Goal: Find specific page/section: Find specific page/section

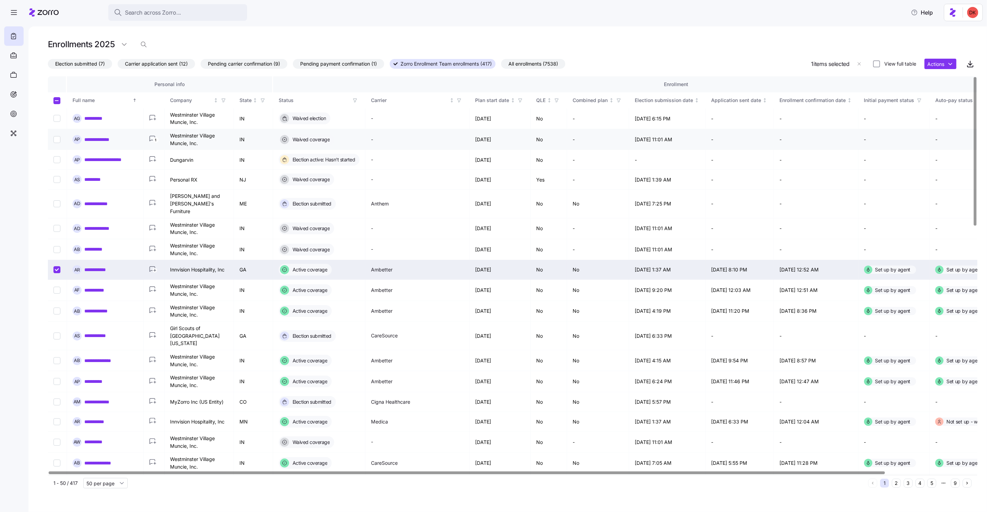
click at [153, 139] on icon "1" at bounding box center [153, 139] width 9 height 7
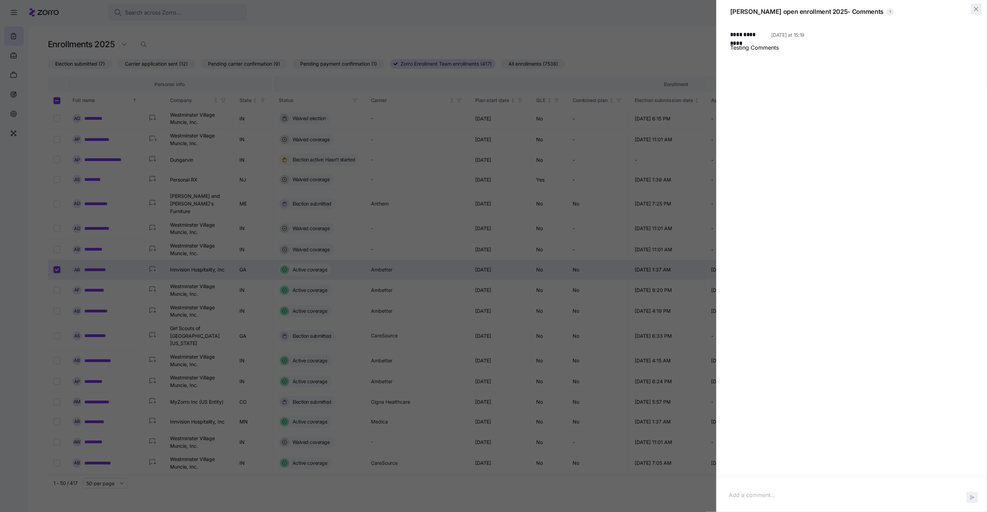
click at [980, 9] on icon "button" at bounding box center [976, 9] width 7 height 7
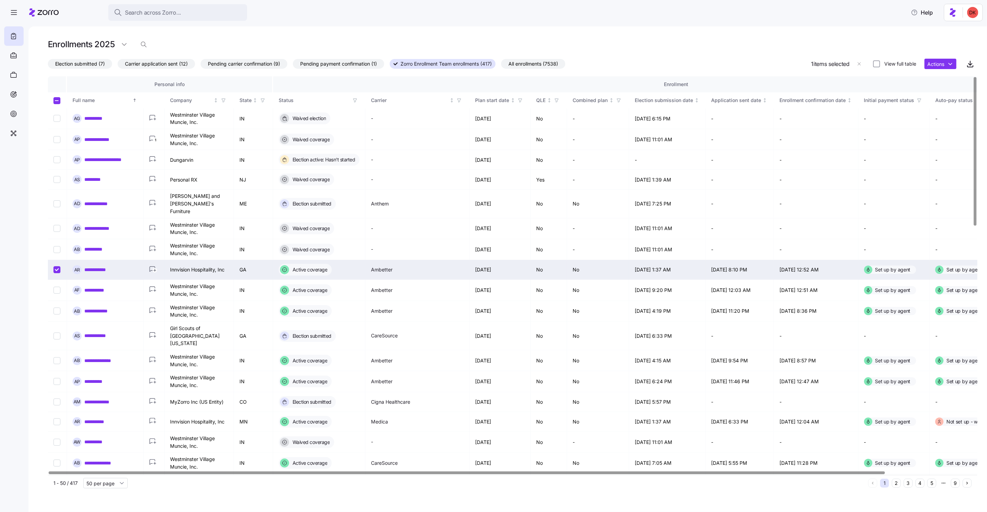
click at [58, 266] on input "Select record 8" at bounding box center [56, 269] width 7 height 7
checkbox input "false"
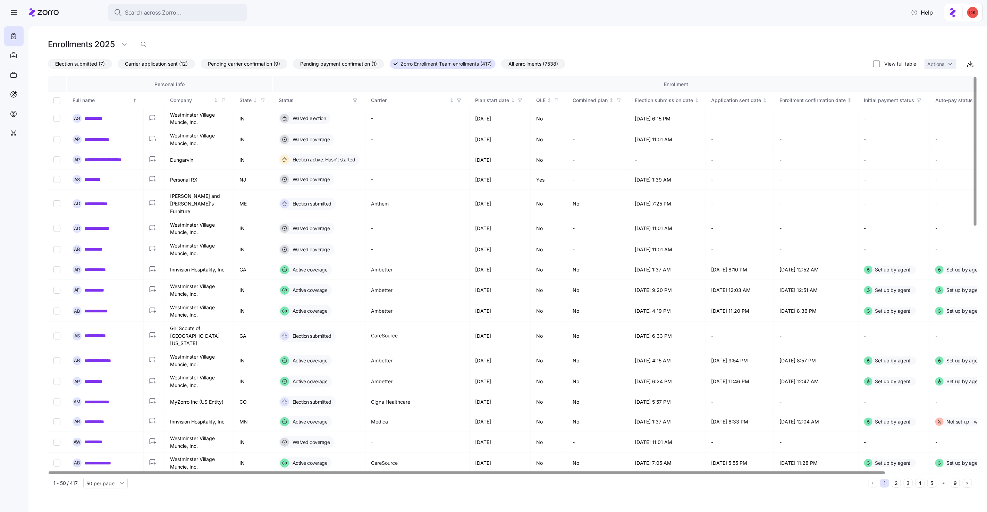
click at [553, 66] on span "All enrollments (7538)" at bounding box center [534, 63] width 50 height 9
click at [501, 66] on input "All enrollments (7538)" at bounding box center [501, 66] width 0 height 0
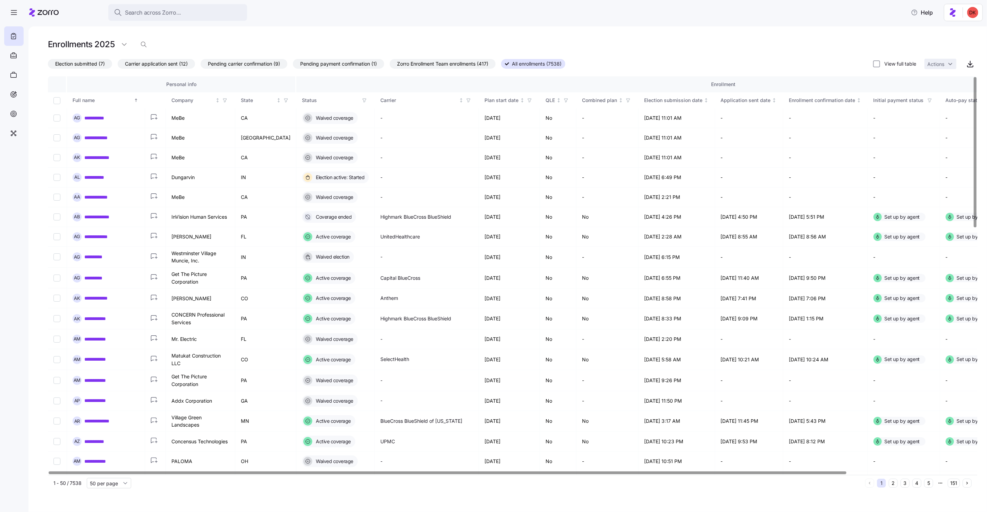
click at [362, 101] on icon "button" at bounding box center [364, 100] width 5 height 5
click at [333, 187] on div "Election submitted" at bounding box center [342, 189] width 111 height 8
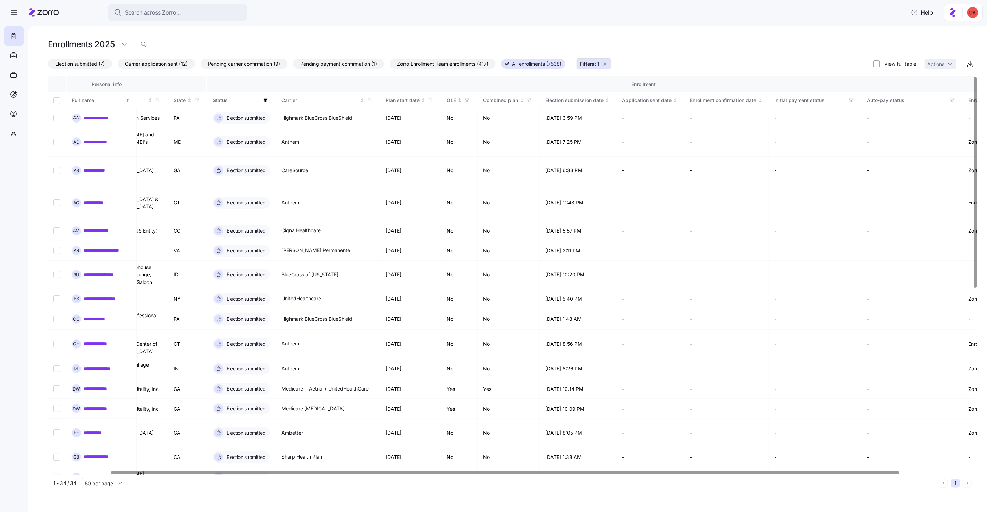
scroll to position [0, 159]
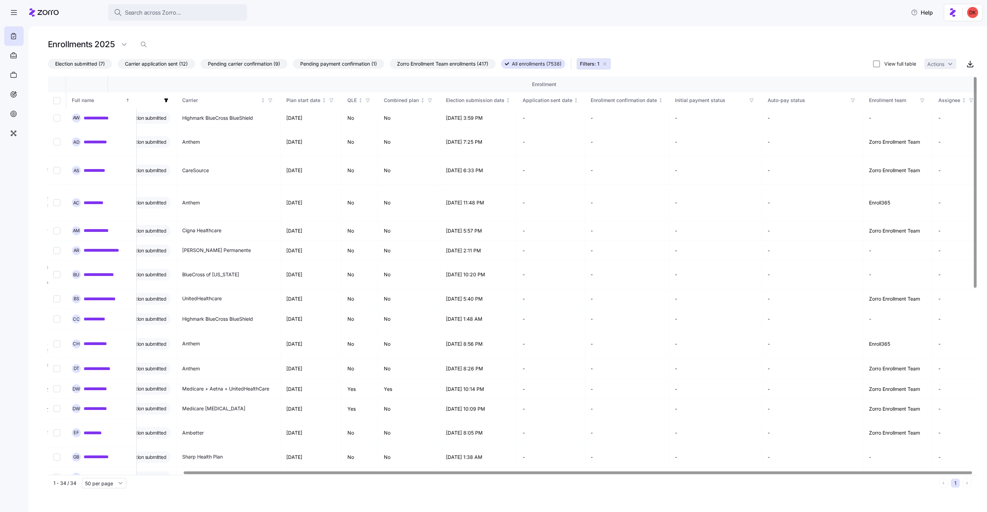
click at [715, 471] on div at bounding box center [578, 472] width 789 height 2
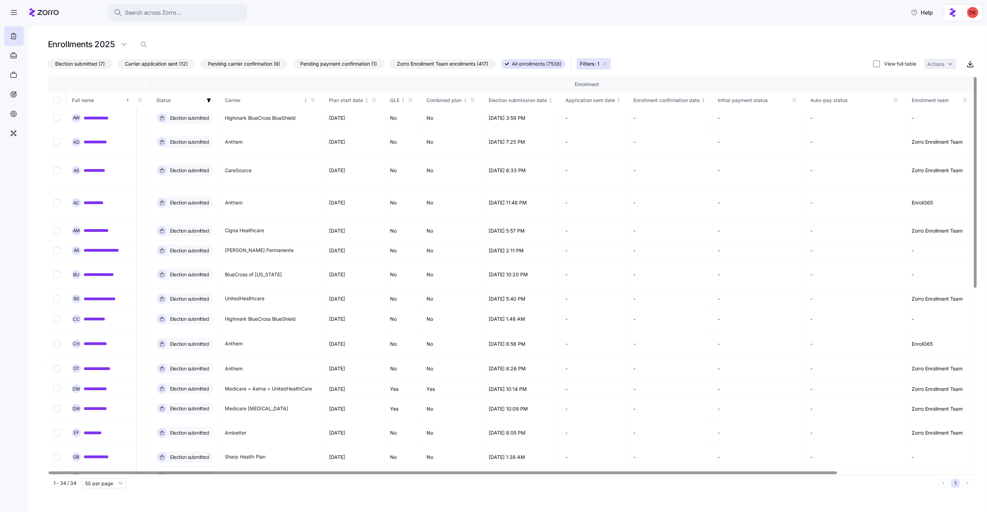
scroll to position [0, 0]
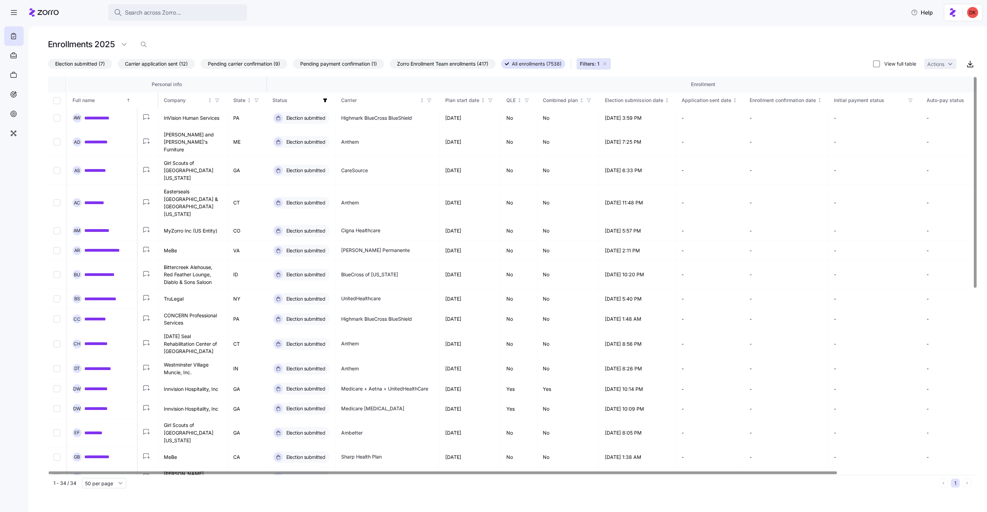
click at [119, 471] on div at bounding box center [443, 472] width 789 height 2
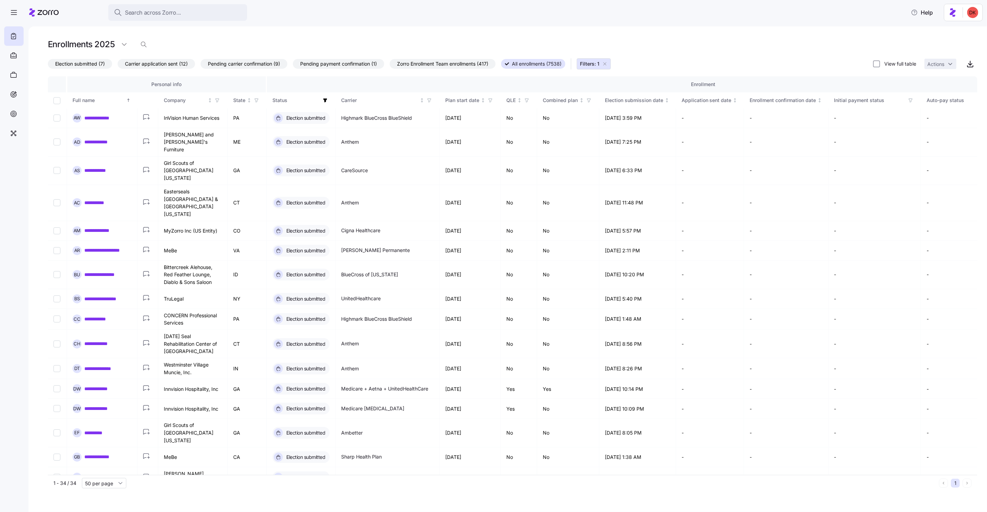
click at [608, 61] on icon "button" at bounding box center [605, 64] width 6 height 6
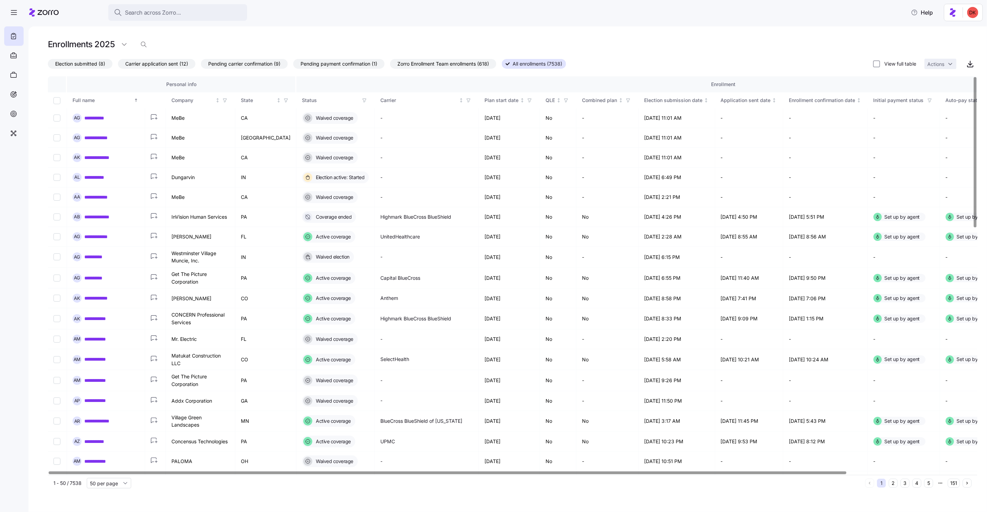
click at [433, 65] on span "Zorro Enrollment Team enrollments (618)" at bounding box center [443, 63] width 92 height 9
click at [390, 66] on input "Zorro Enrollment Team enrollments (618)" at bounding box center [390, 66] width 0 height 0
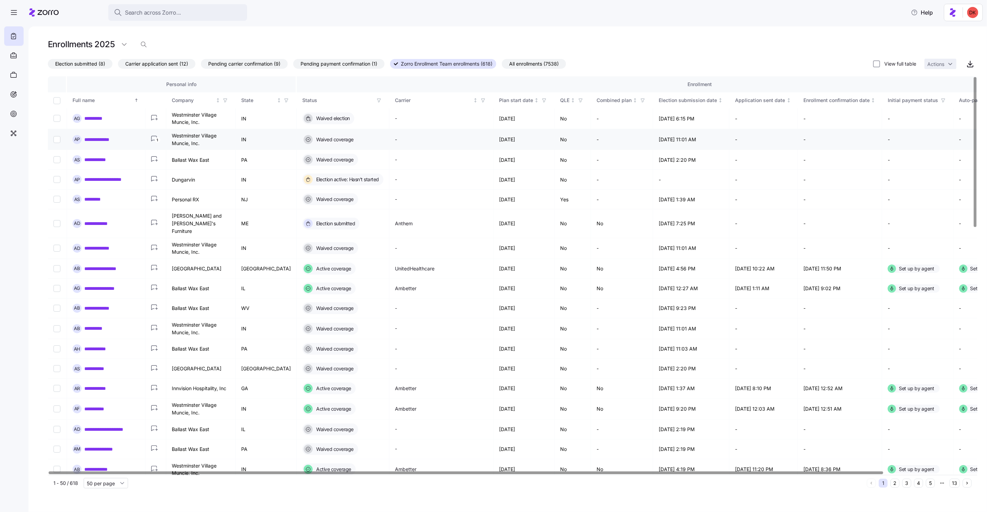
click at [99, 140] on link "**********" at bounding box center [101, 139] width 35 height 7
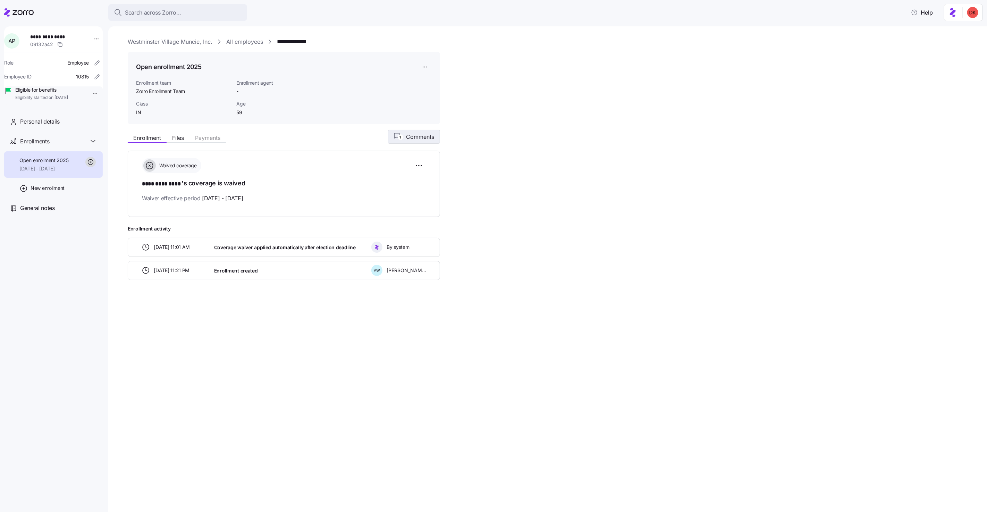
click at [418, 136] on span "Comments" at bounding box center [420, 137] width 28 height 8
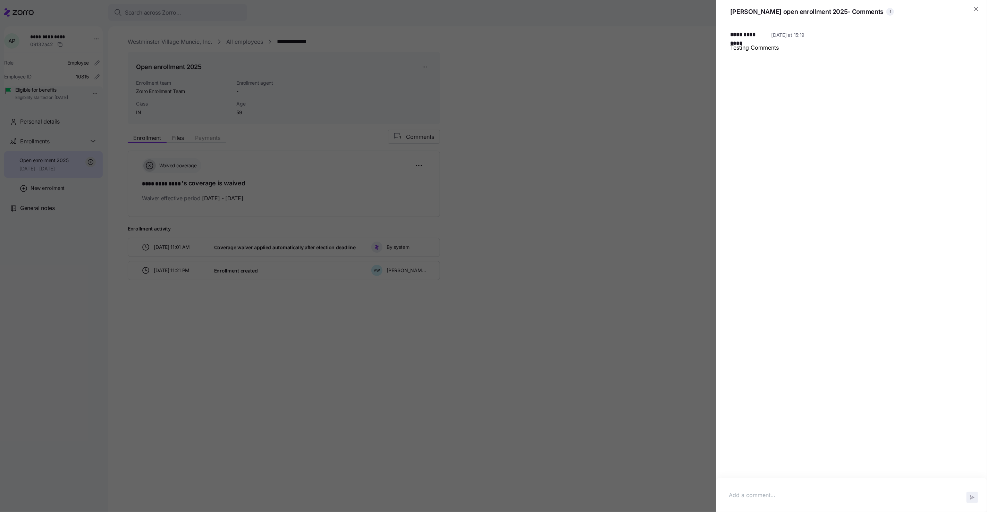
click at [748, 493] on p at bounding box center [852, 495] width 246 height 9
click at [970, 66] on icon "button" at bounding box center [968, 69] width 6 height 6
click at [962, 103] on div "Delete" at bounding box center [955, 106] width 29 height 11
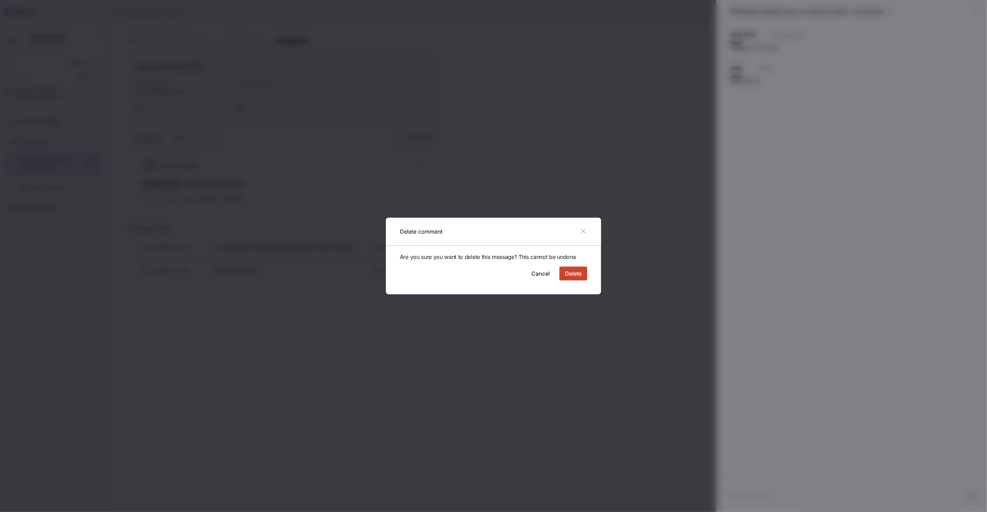
click at [573, 277] on span "Delete" at bounding box center [573, 273] width 17 height 8
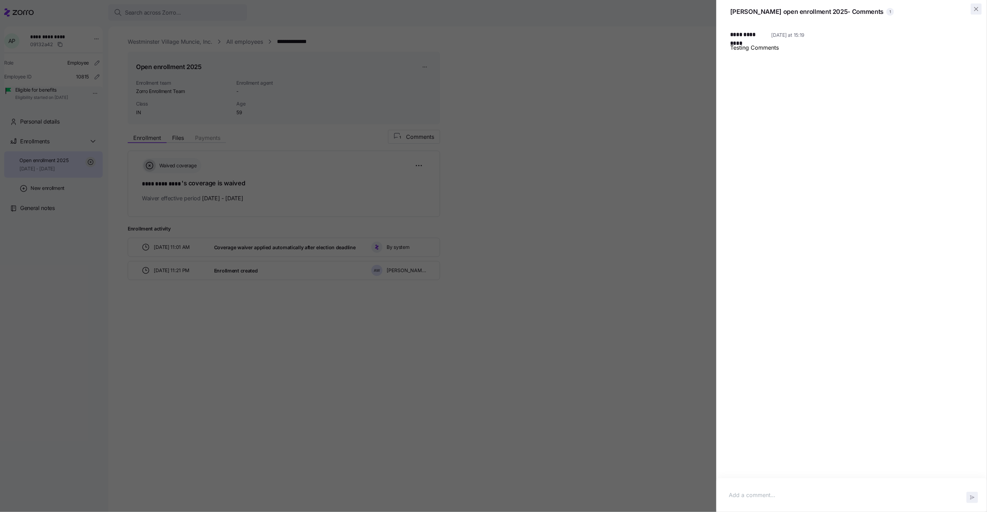
click at [978, 8] on icon "button" at bounding box center [976, 9] width 7 height 7
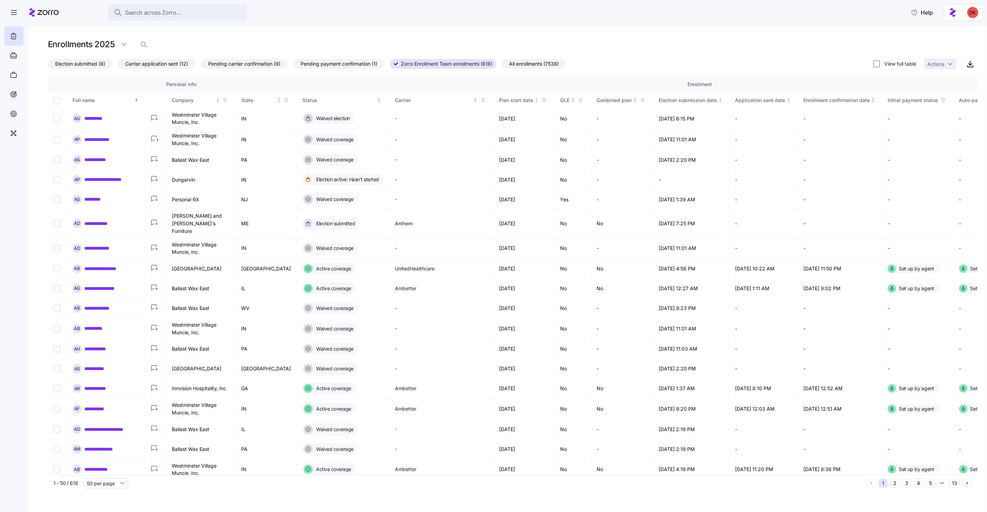
click at [528, 65] on span "All enrollments (7538)" at bounding box center [534, 63] width 50 height 9
click at [502, 66] on input "All enrollments (7538)" at bounding box center [502, 66] width 0 height 0
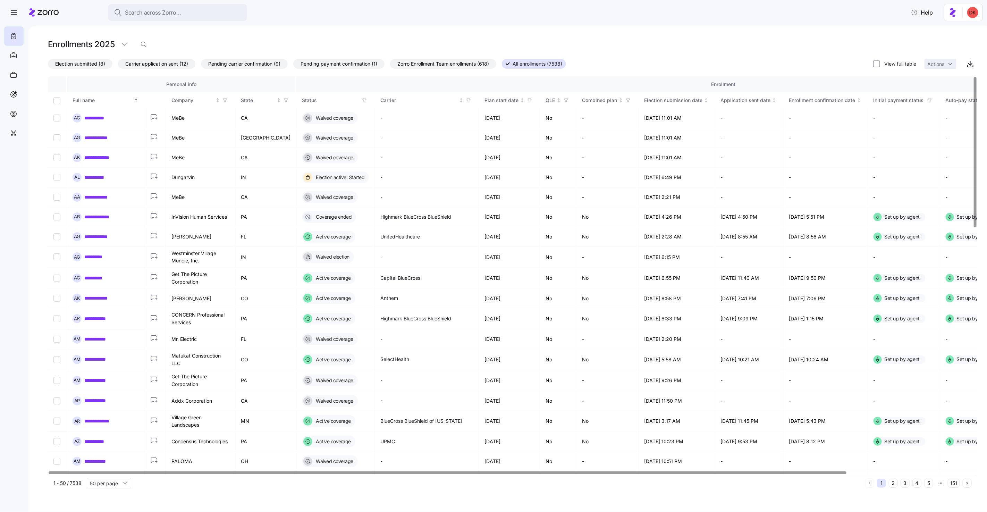
scroll to position [0, 146]
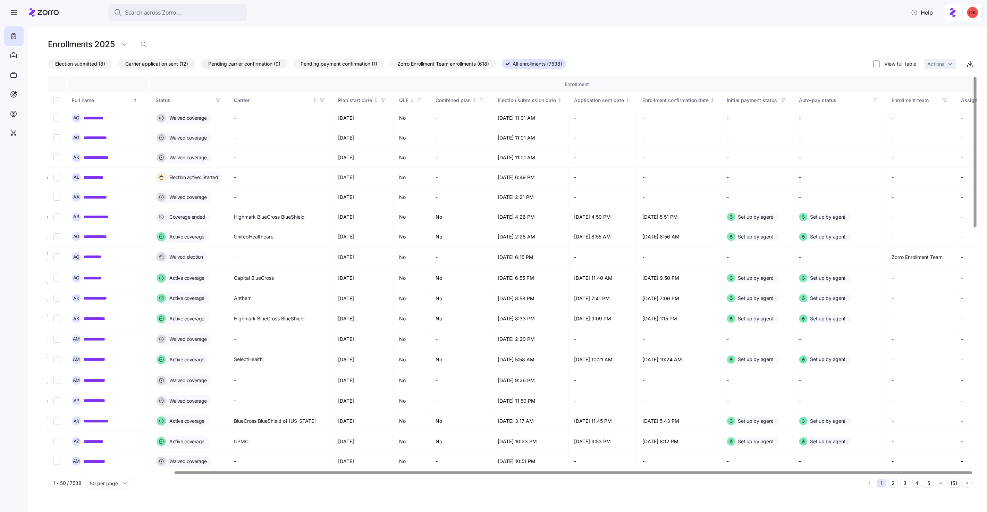
click at [776, 471] on div at bounding box center [574, 472] width 798 height 2
click at [943, 99] on icon "button" at bounding box center [945, 100] width 5 height 5
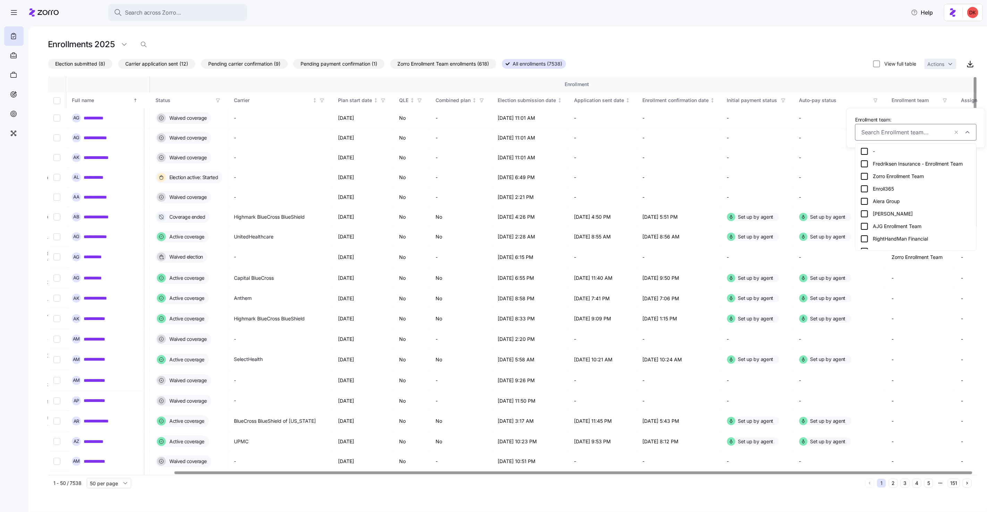
click at [883, 186] on div "Enroll365" at bounding box center [916, 189] width 111 height 8
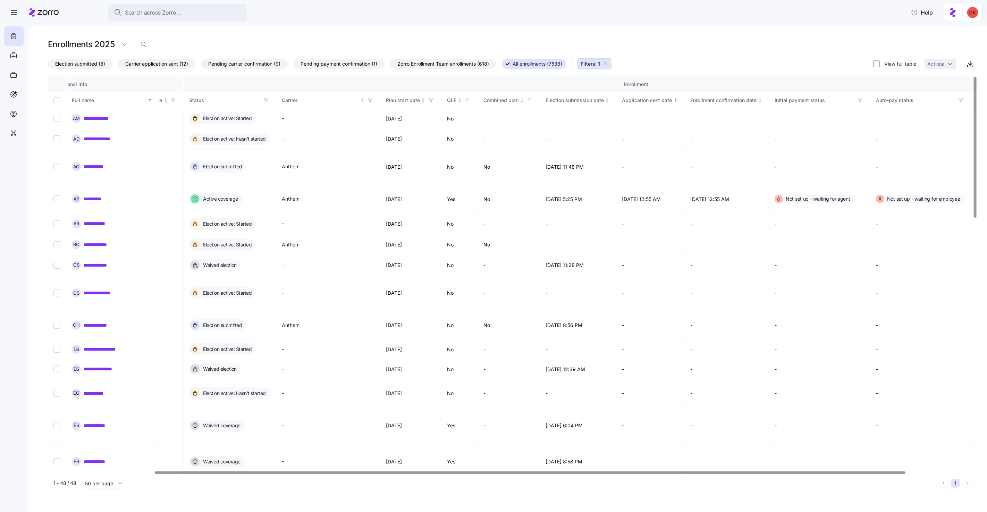
scroll to position [0, 214]
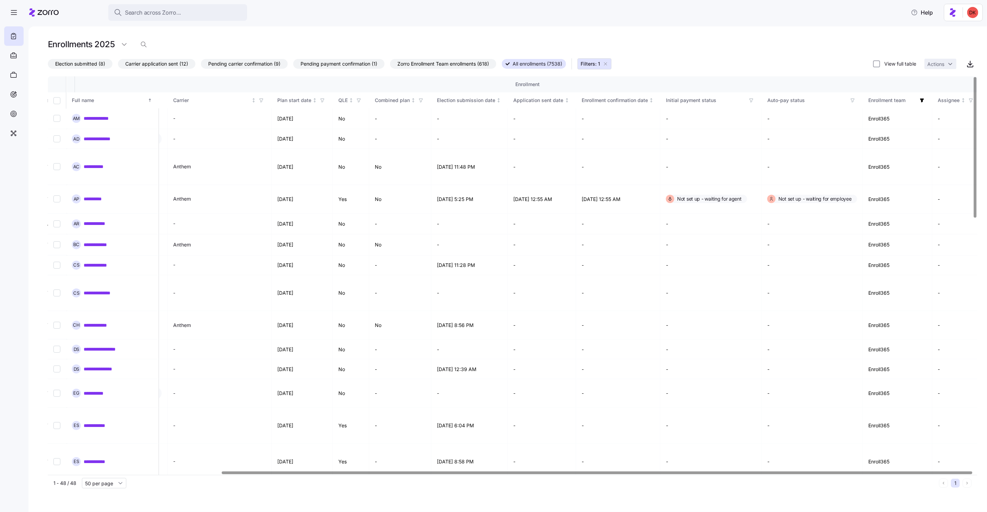
click at [693, 471] on div at bounding box center [597, 472] width 751 height 2
click at [56, 118] on input "Select record 1" at bounding box center [56, 118] width 7 height 7
checkbox input "true"
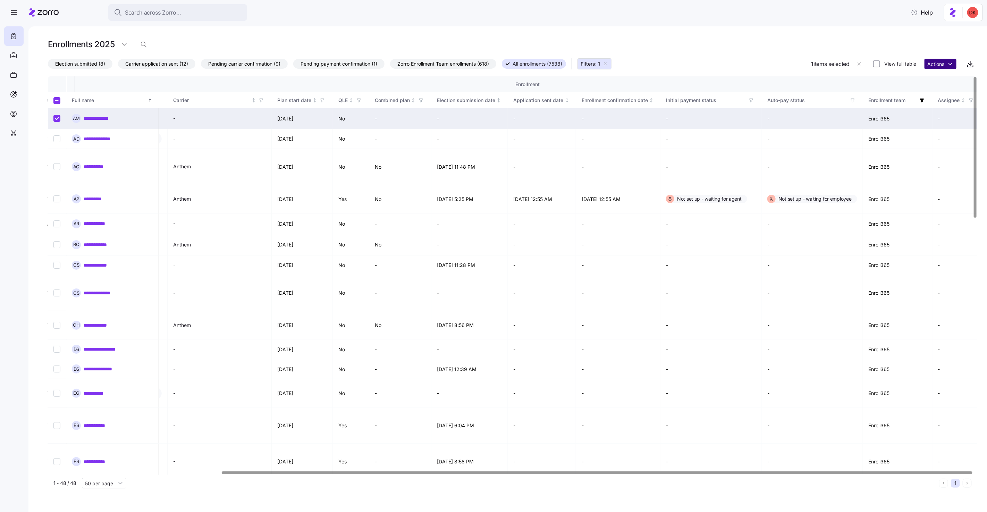
click at [941, 64] on html "**********" at bounding box center [493, 254] width 987 height 508
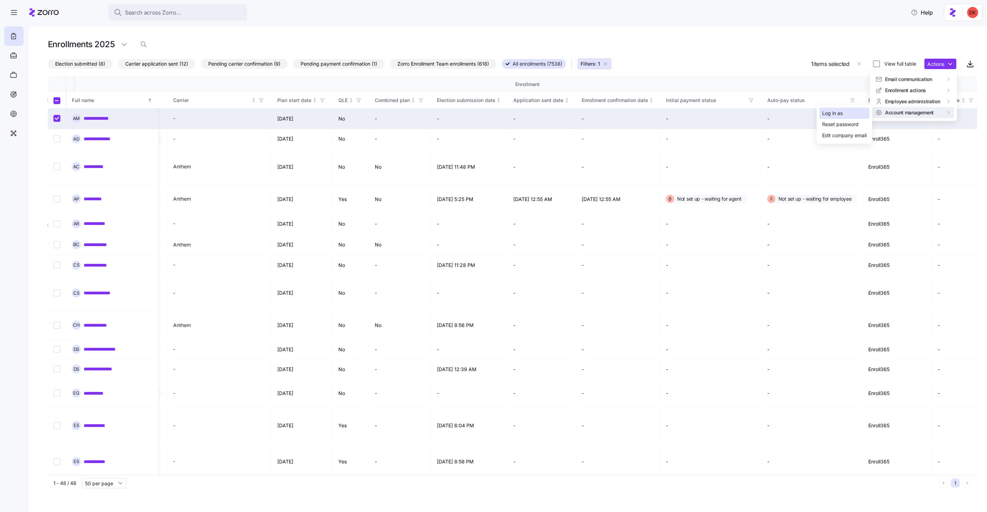
click at [836, 114] on div "Log in as" at bounding box center [832, 113] width 20 height 8
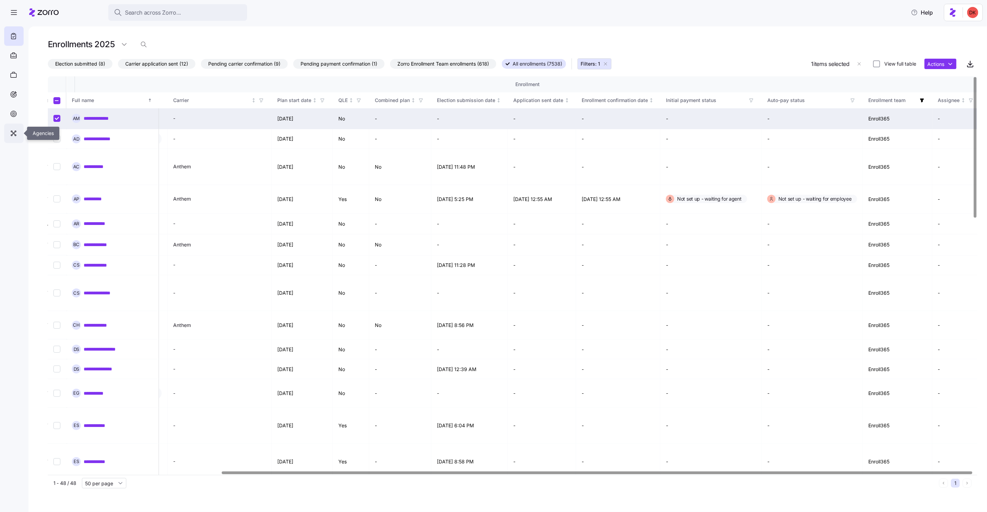
click at [17, 134] on icon at bounding box center [14, 133] width 8 height 8
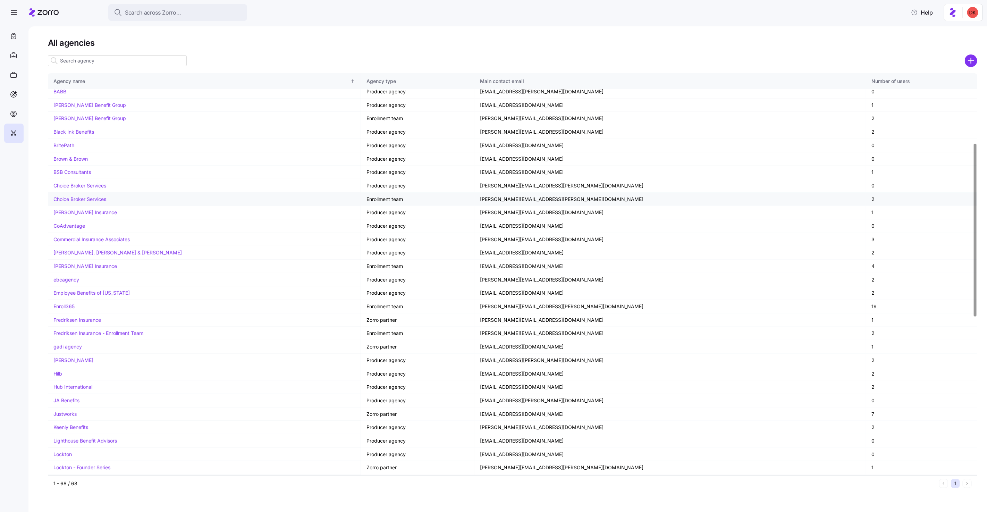
scroll to position [162, 0]
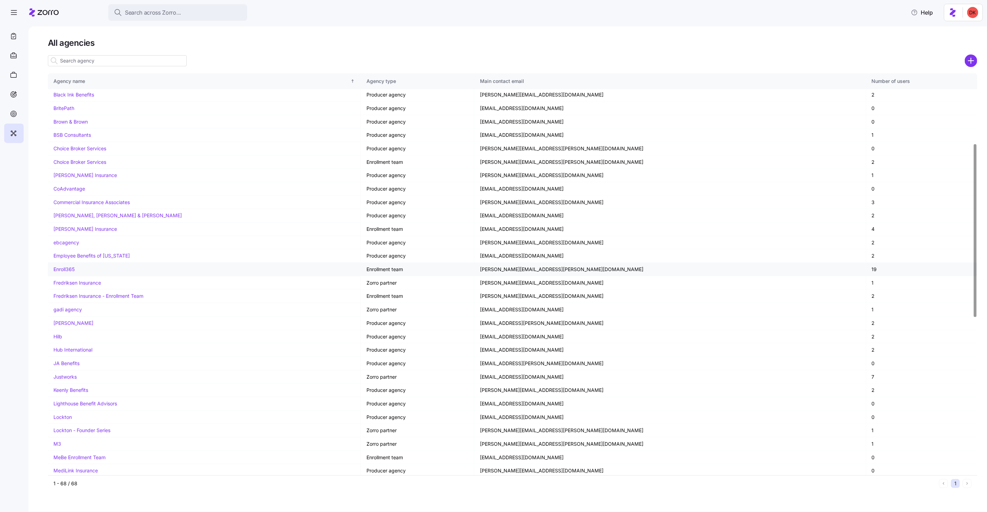
click at [68, 270] on link "Enroll365" at bounding box center [63, 269] width 21 height 6
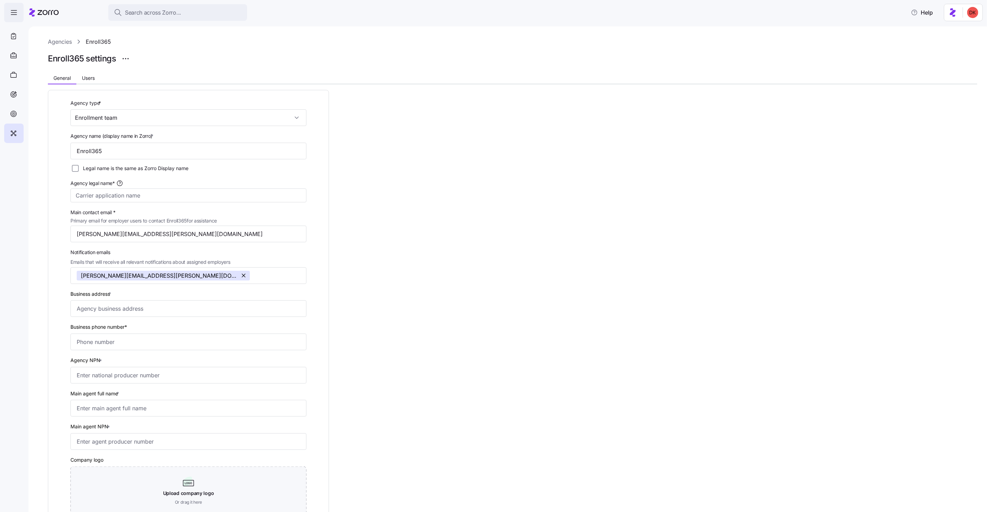
click at [10, 12] on icon "button" at bounding box center [14, 12] width 8 height 8
